Goal: Task Accomplishment & Management: Complete application form

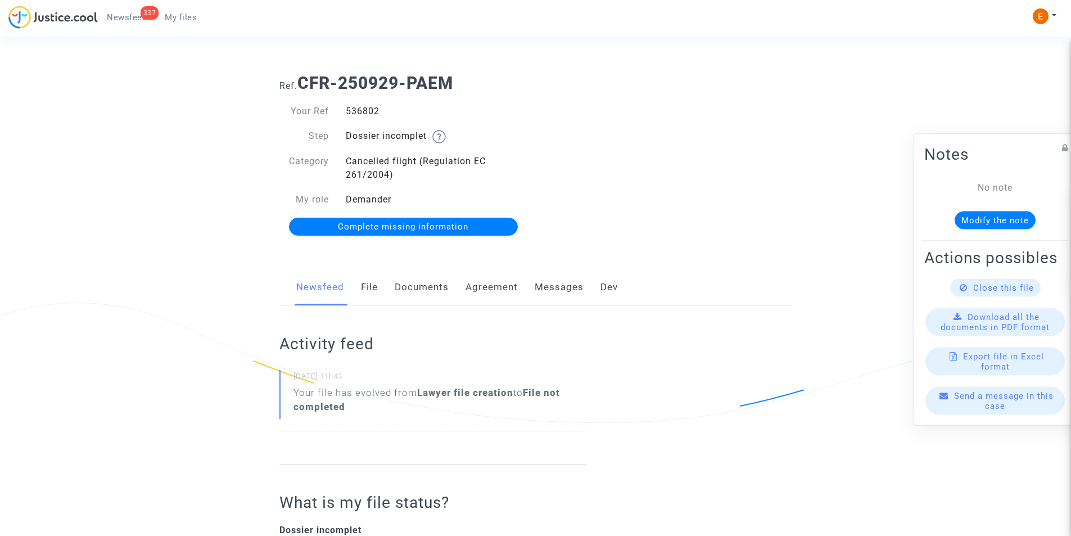
click at [414, 288] on link "Documents" at bounding box center [421, 287] width 54 height 37
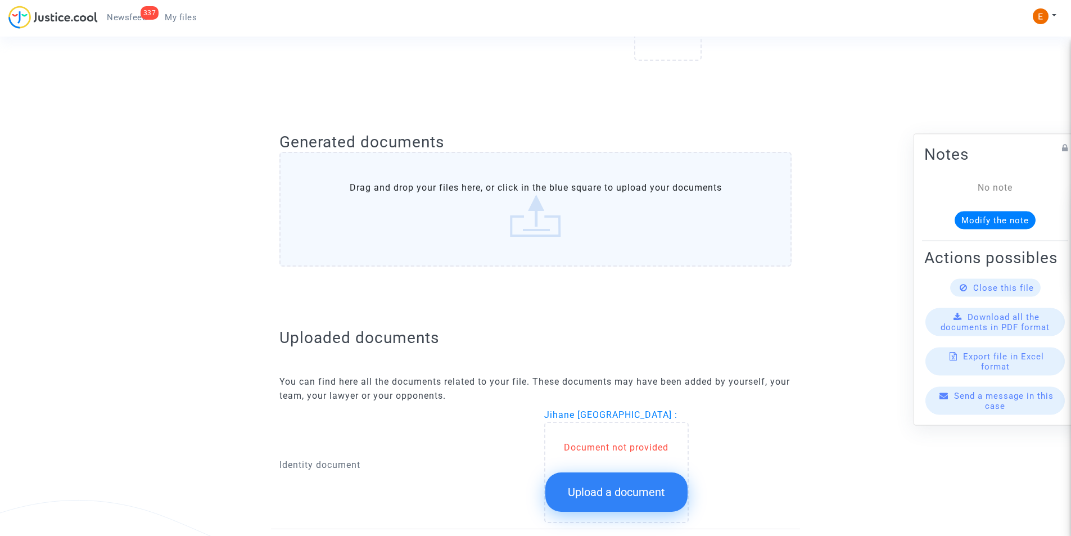
scroll to position [562, 0]
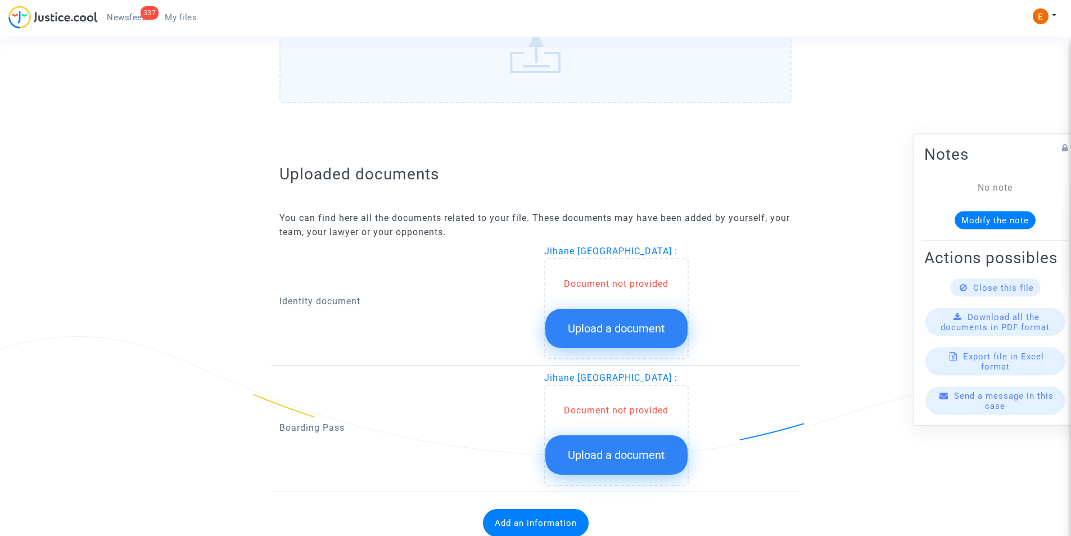
click at [594, 325] on span "Upload a document" at bounding box center [616, 327] width 97 height 13
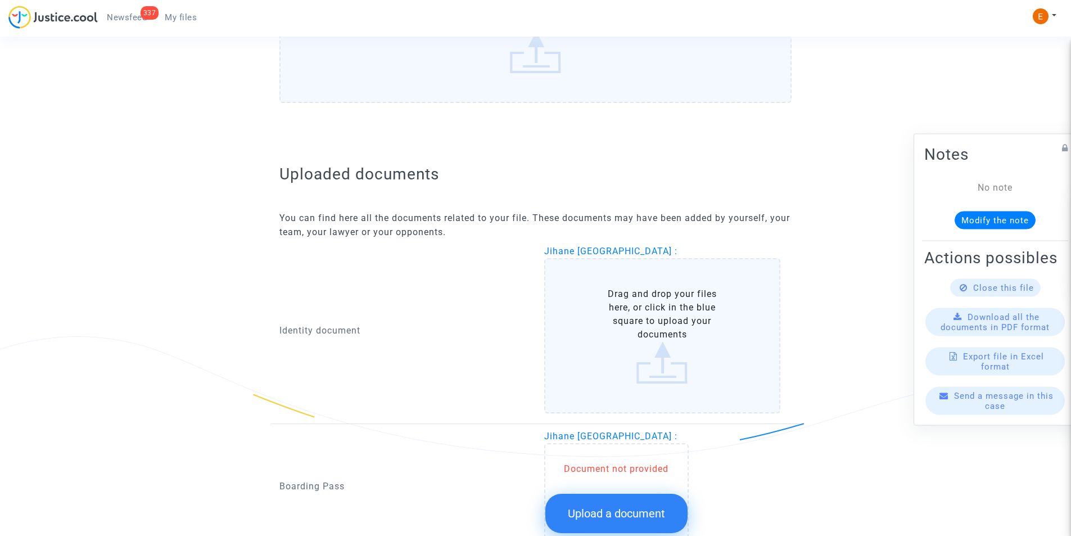
click at [597, 312] on label "Drag and drop your files here, or click in the blue square to upload your docum…" at bounding box center [662, 335] width 237 height 155
click at [0, 0] on input "Drag and drop your files here, or click in the blue square to upload your docum…" at bounding box center [0, 0] width 0 height 0
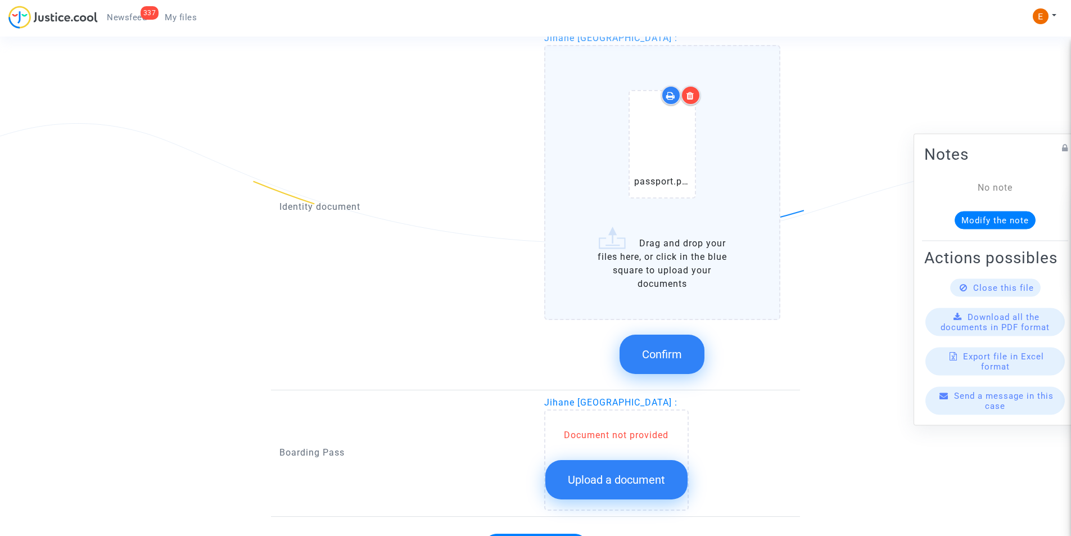
scroll to position [781, 0]
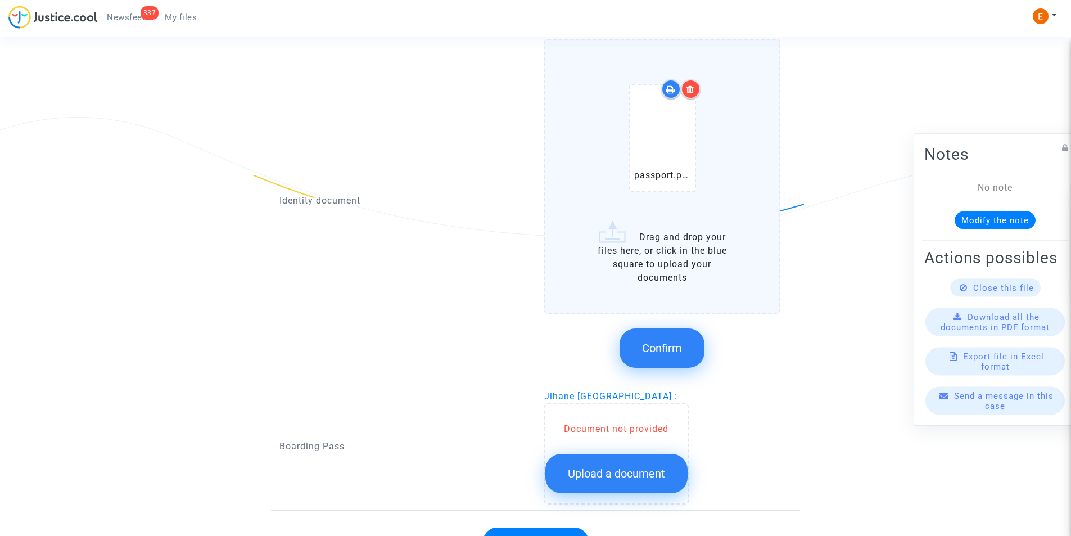
click at [687, 88] on icon at bounding box center [690, 89] width 8 height 9
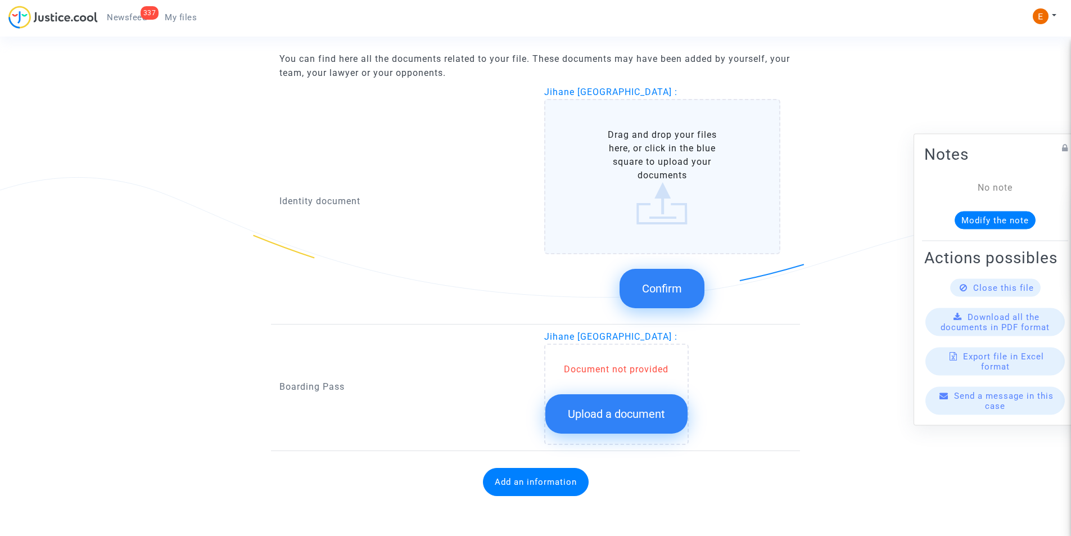
click at [656, 144] on label "Drag and drop your files here, or click in the blue square to upload your docum…" at bounding box center [662, 176] width 237 height 155
click at [0, 0] on input "Drag and drop your files here, or click in the blue square to upload your docum…" at bounding box center [0, 0] width 0 height 0
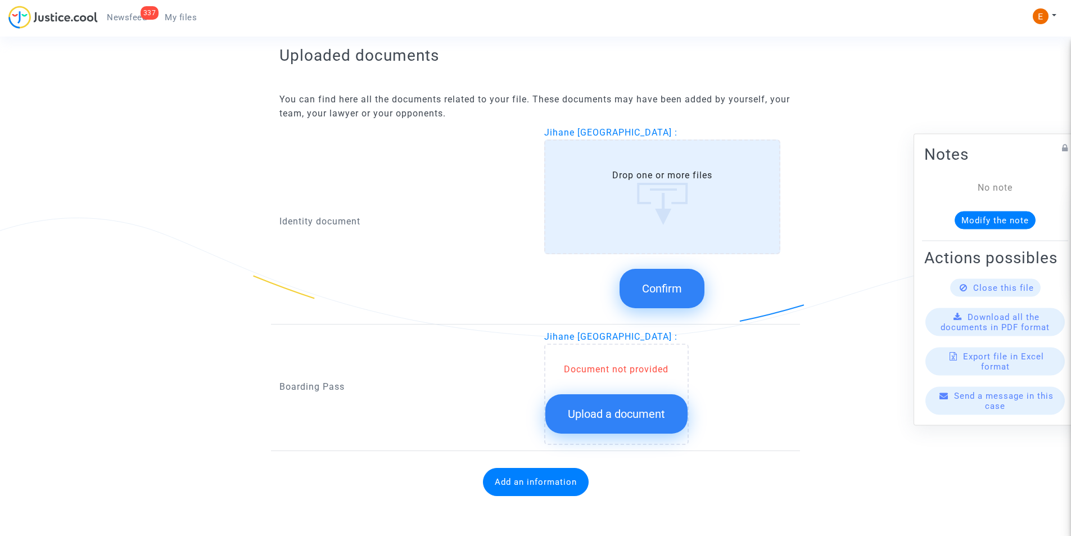
scroll to position [781, 0]
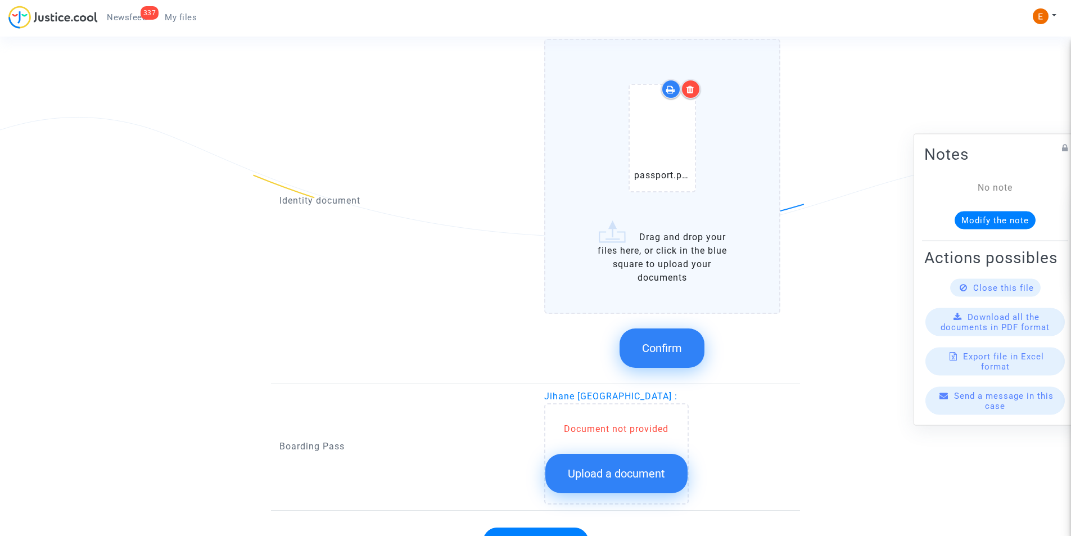
click at [663, 346] on span "Confirm" at bounding box center [662, 347] width 40 height 13
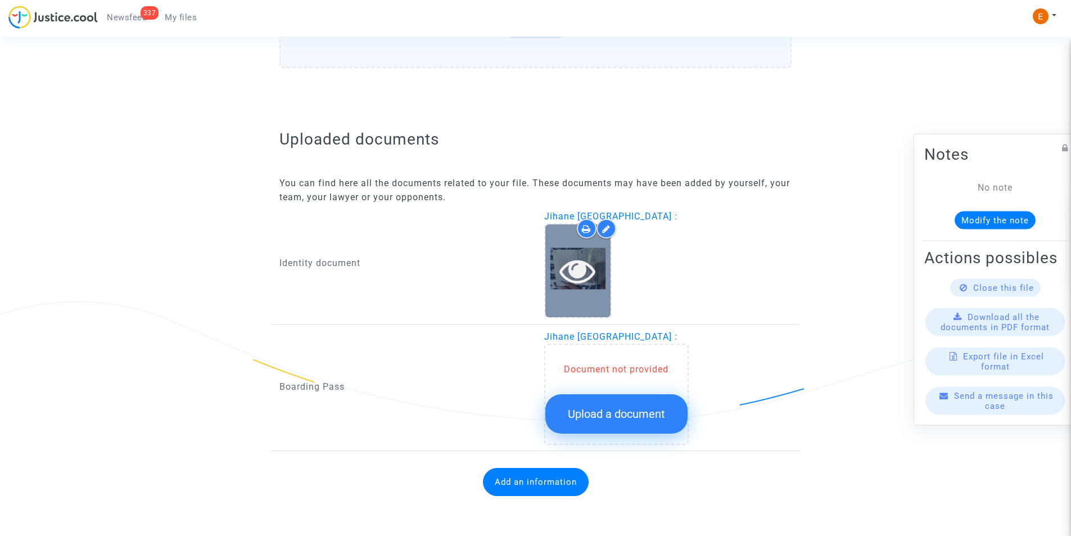
scroll to position [597, 0]
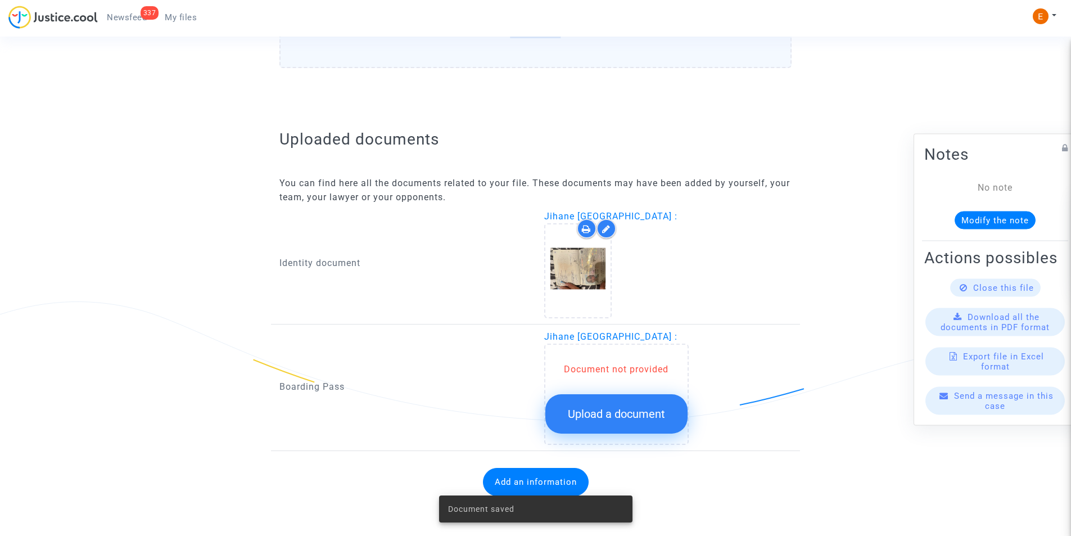
click at [608, 411] on span "Upload a document" at bounding box center [616, 413] width 97 height 13
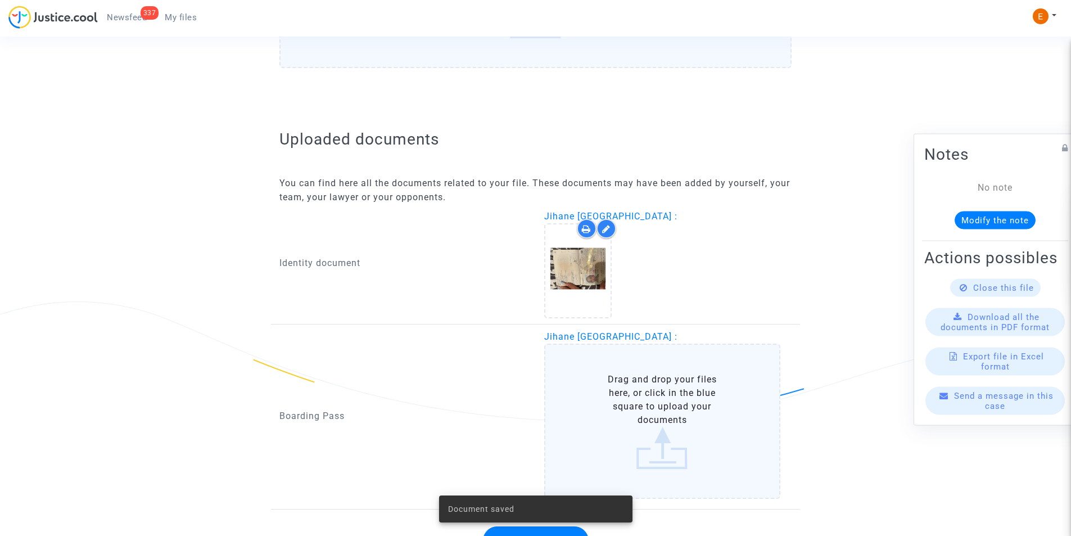
click at [622, 397] on label "Drag and drop your files here, or click in the blue square to upload your docum…" at bounding box center [662, 420] width 237 height 155
click at [0, 0] on input "Drag and drop your files here, or click in the blue square to upload your docum…" at bounding box center [0, 0] width 0 height 0
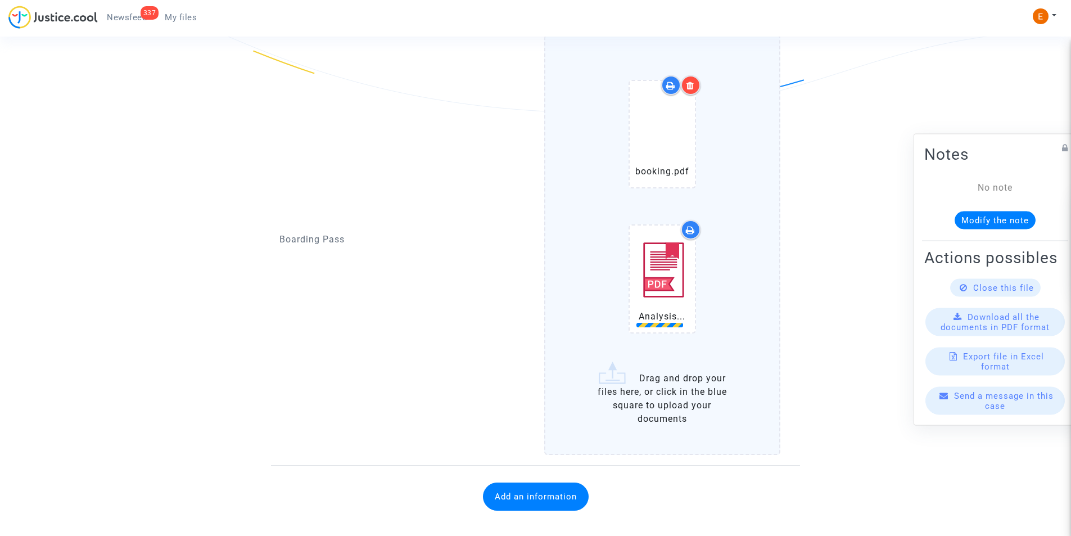
scroll to position [920, 0]
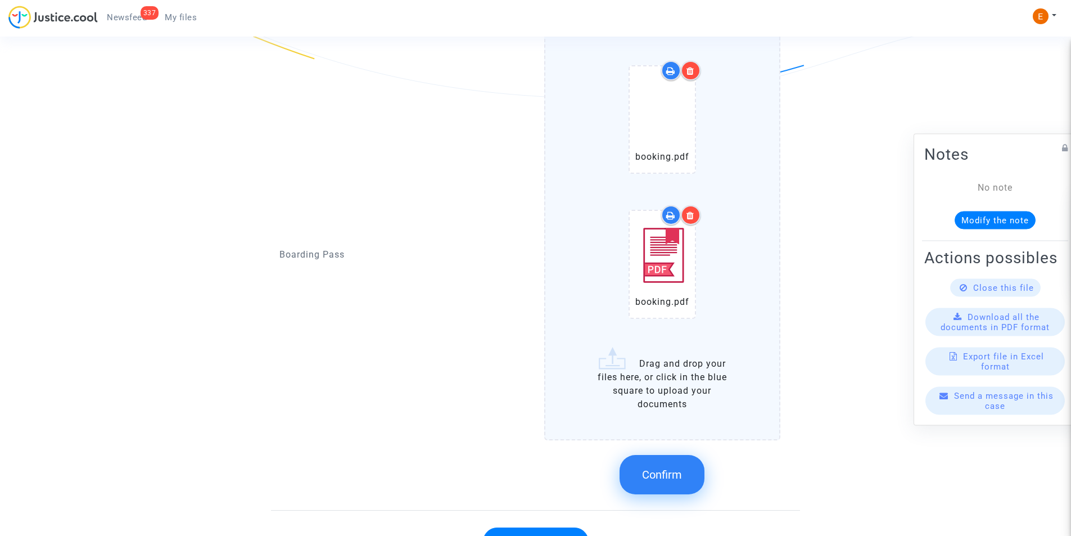
click at [687, 210] on div at bounding box center [691, 215] width 20 height 20
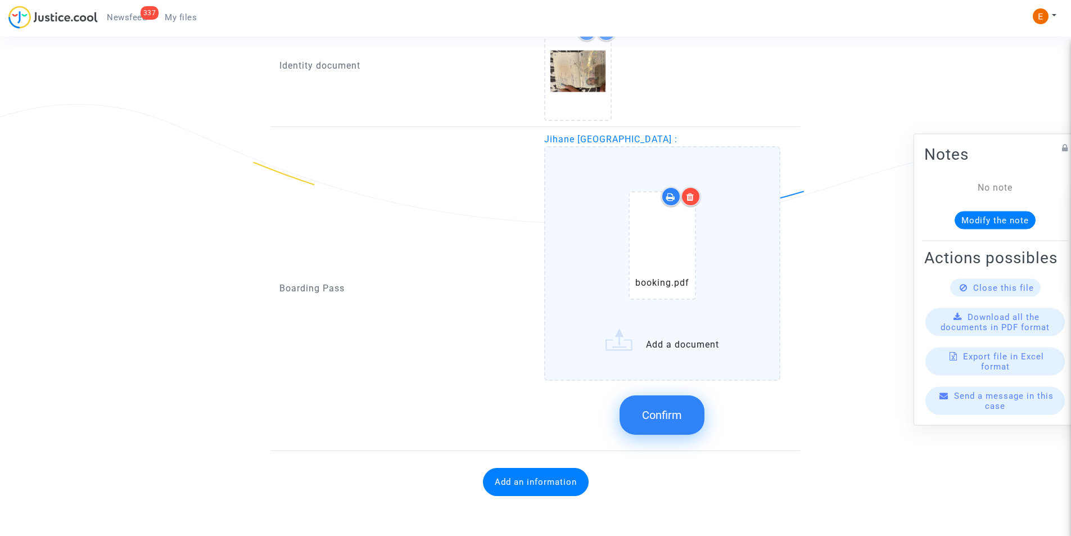
click at [660, 420] on span "Confirm" at bounding box center [662, 414] width 40 height 13
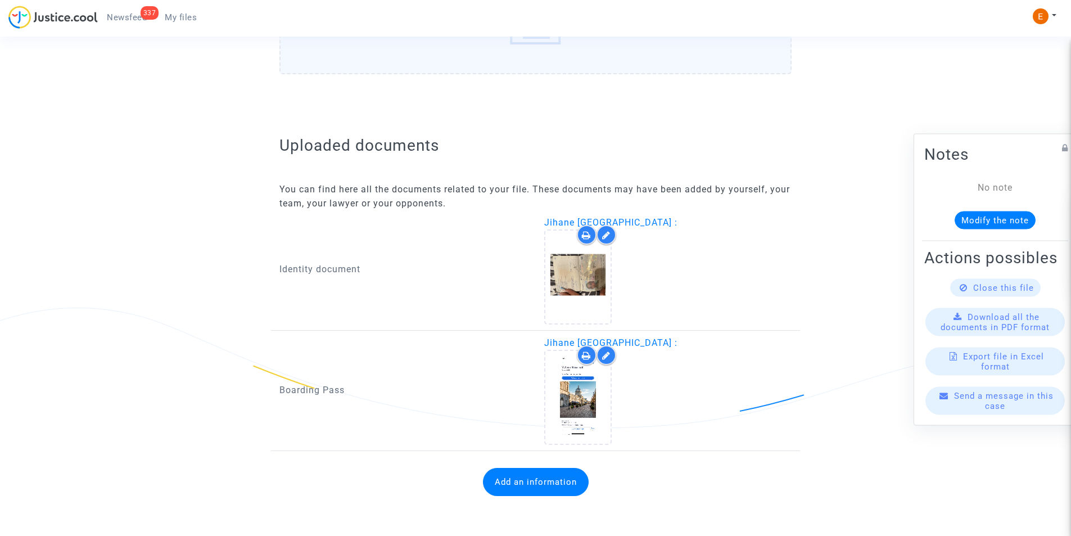
click at [542, 480] on button "Add an information" at bounding box center [536, 482] width 106 height 28
click at [560, 475] on button "Add an information" at bounding box center [536, 482] width 106 height 28
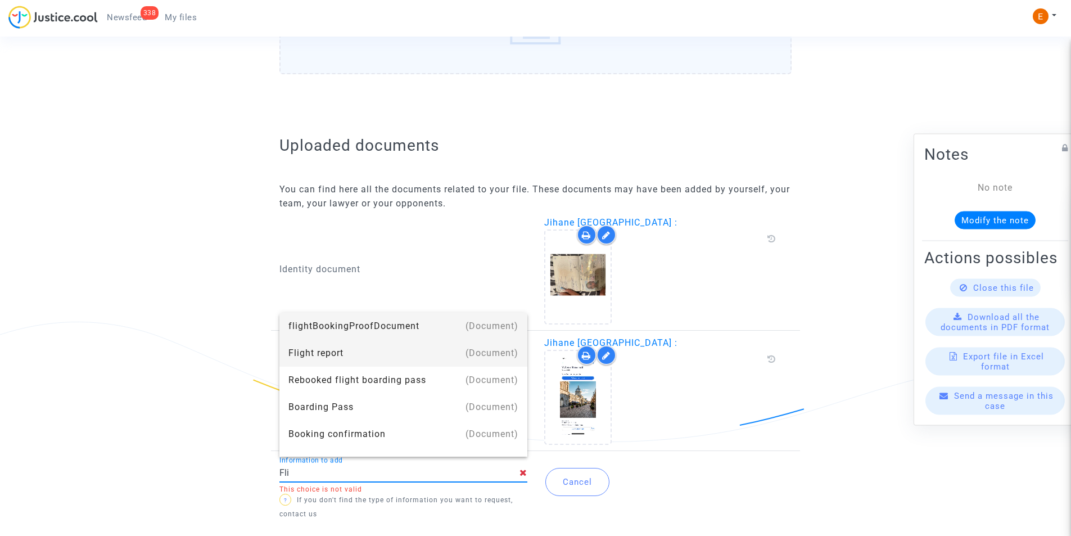
click at [311, 356] on div "Flight report" at bounding box center [403, 352] width 230 height 27
type input "Flight report"
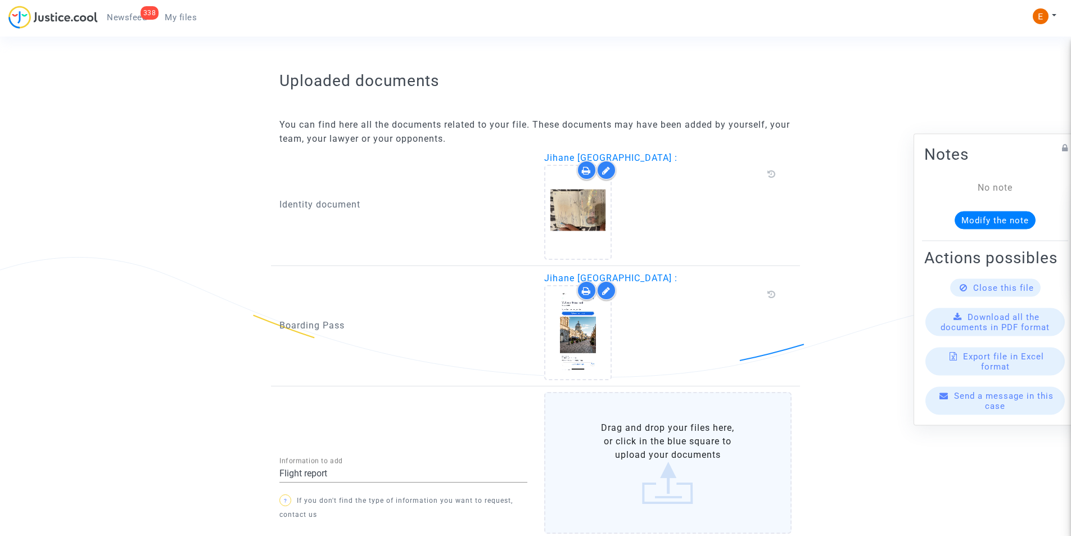
scroll to position [728, 0]
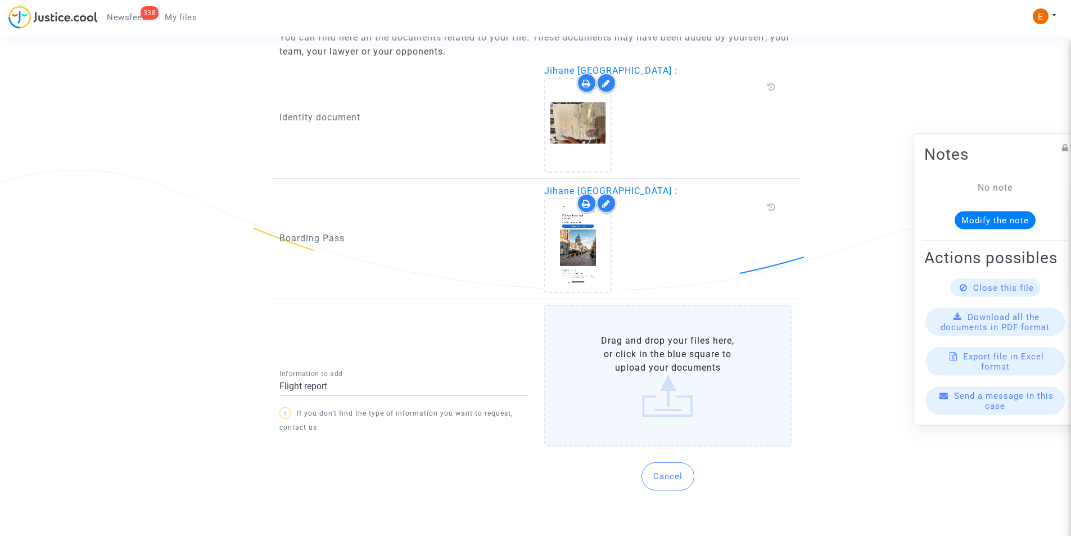
click at [672, 354] on label "Drag and drop your files here, or click in the blue square to upload your docum…" at bounding box center [668, 376] width 248 height 142
click at [0, 0] on input "Drag and drop your files here, or click in the blue square to upload your docum…" at bounding box center [0, 0] width 0 height 0
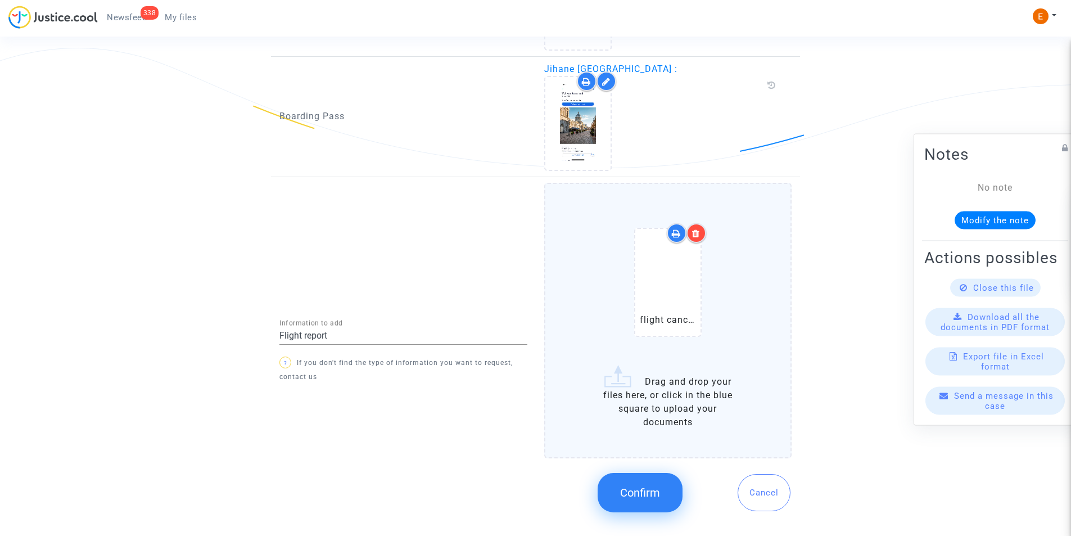
scroll to position [862, 0]
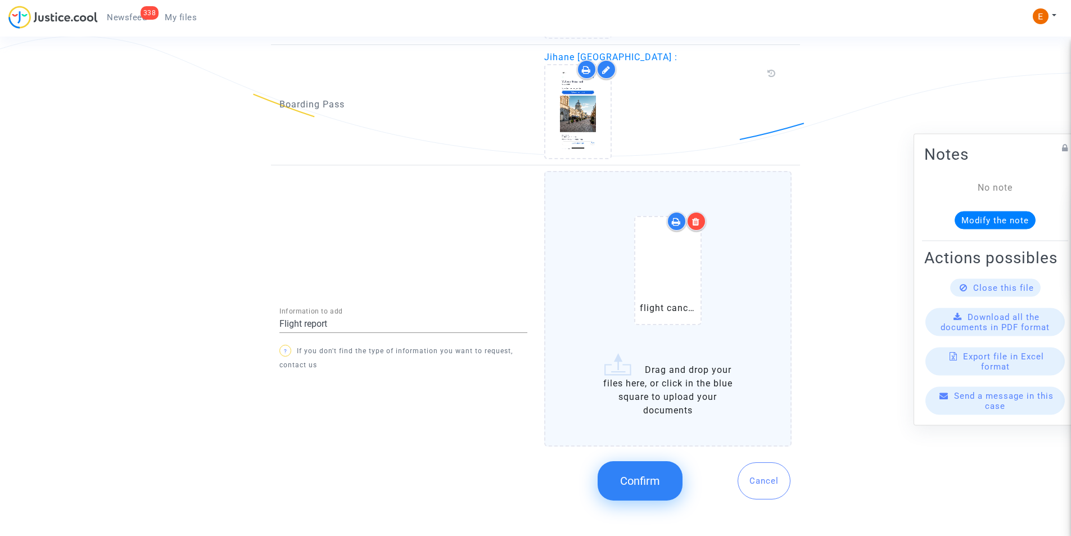
click at [657, 473] on button "Confirm" at bounding box center [639, 480] width 85 height 39
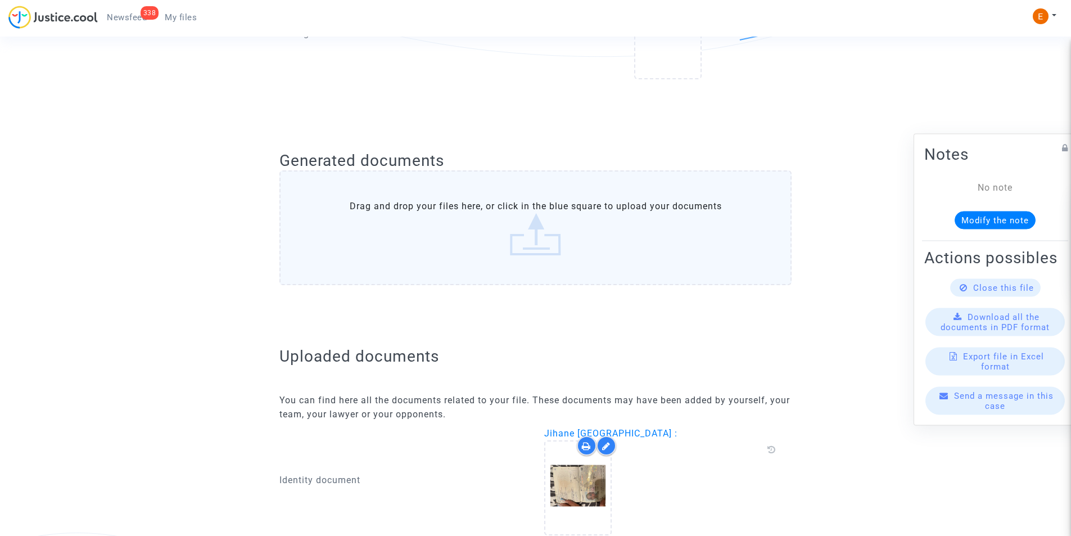
scroll to position [347, 0]
